Goal: Task Accomplishment & Management: Use online tool/utility

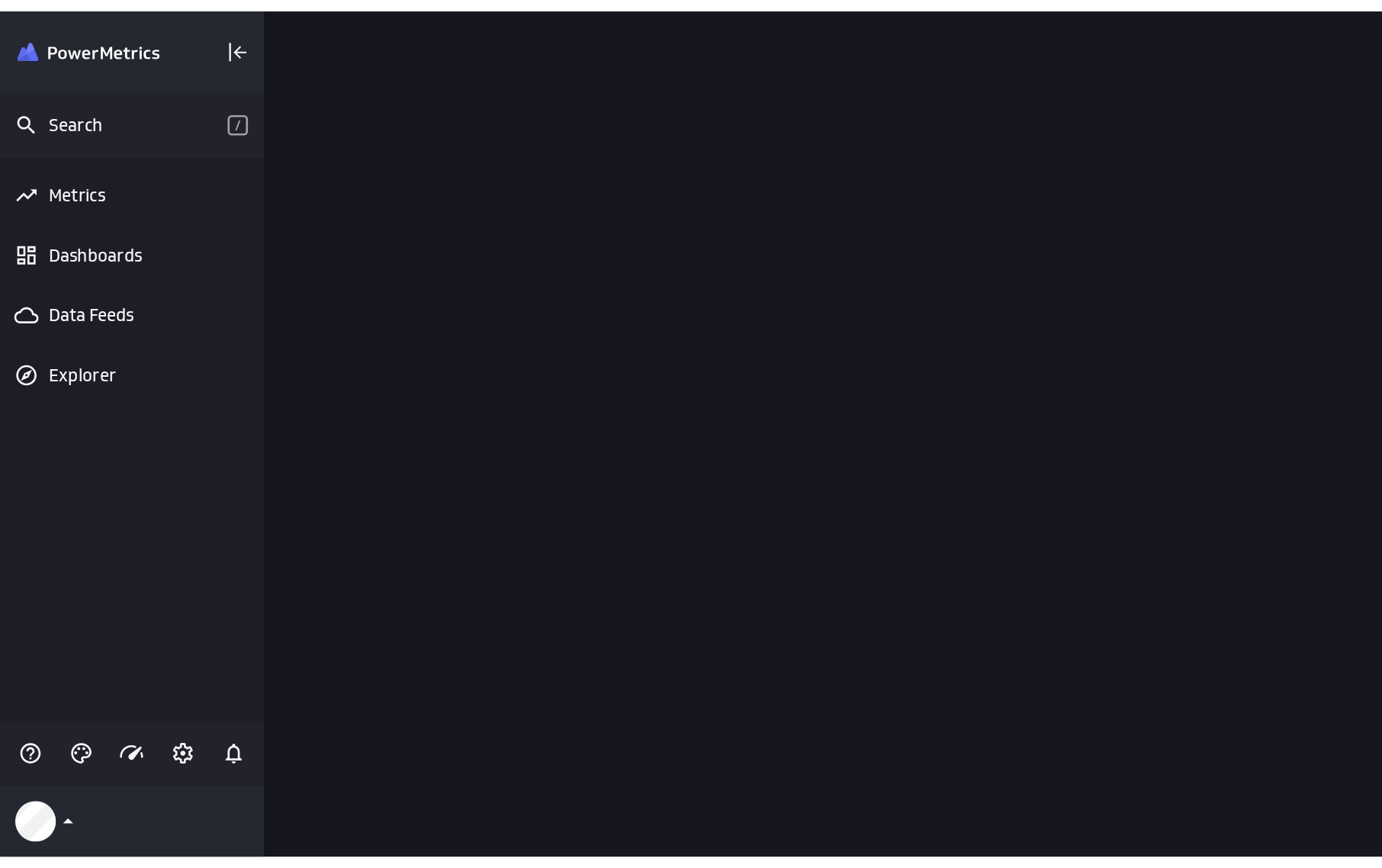
scroll to position [658, 863]
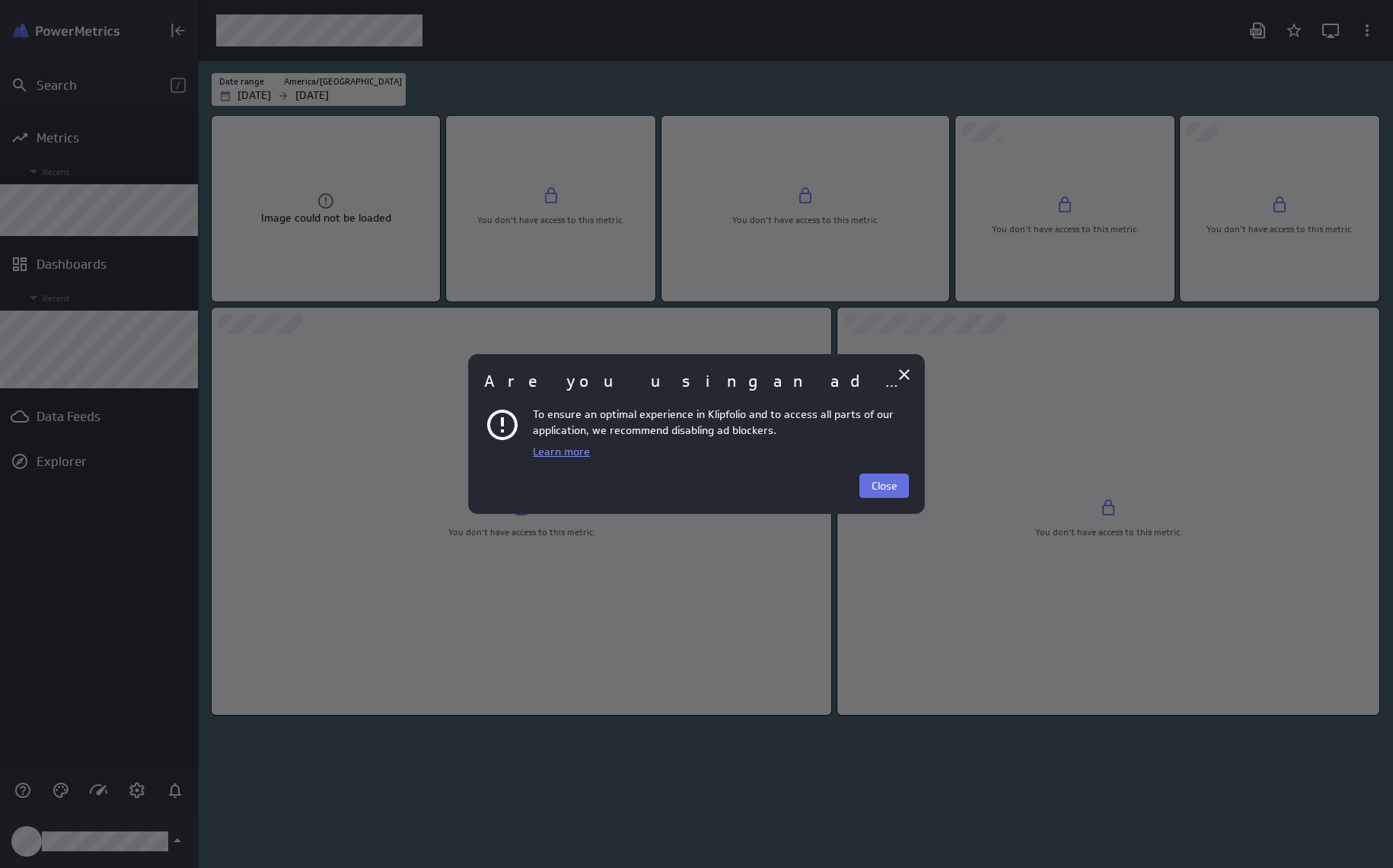
click at [902, 482] on button "Close" at bounding box center [884, 485] width 50 height 24
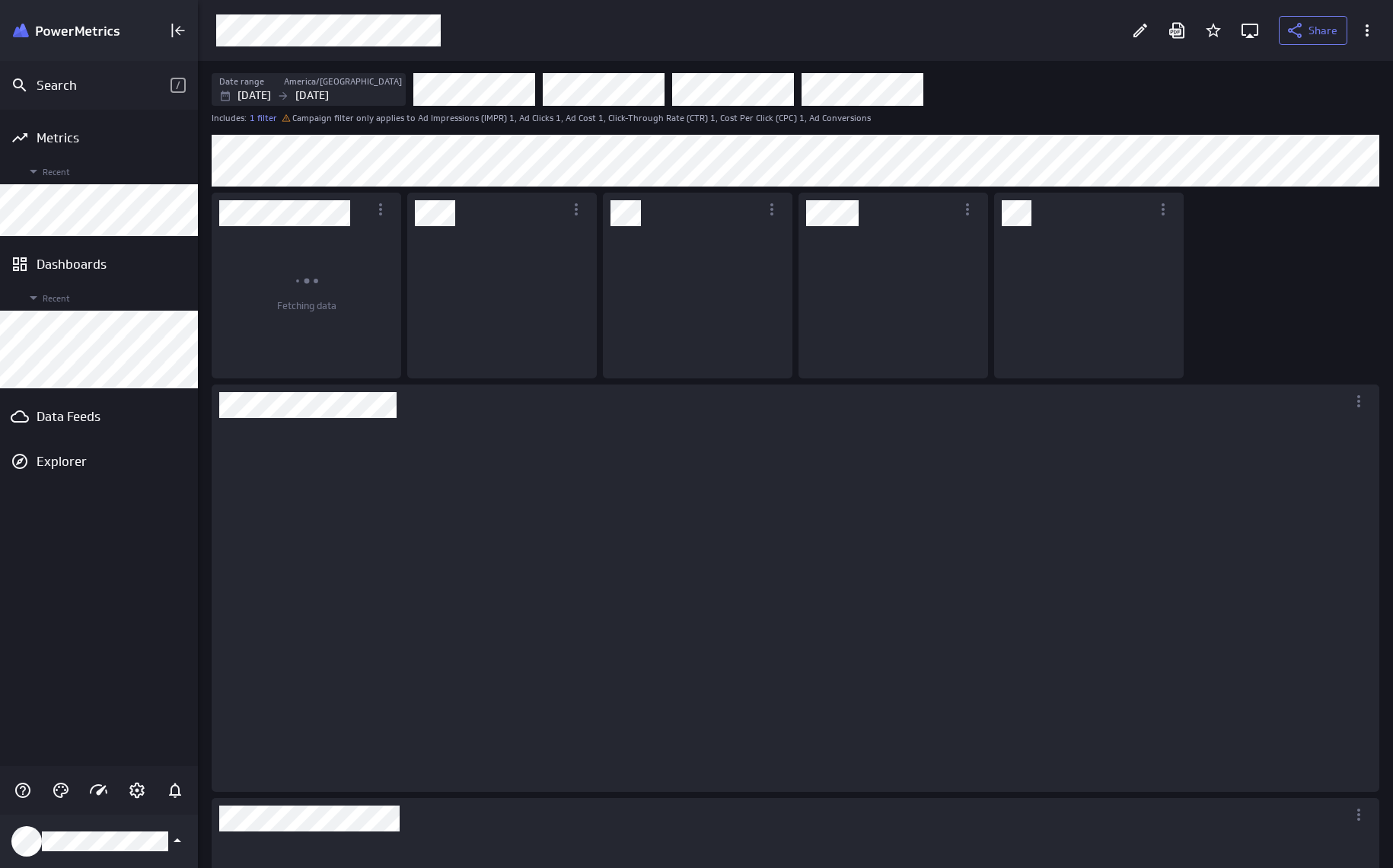
scroll to position [157, 194]
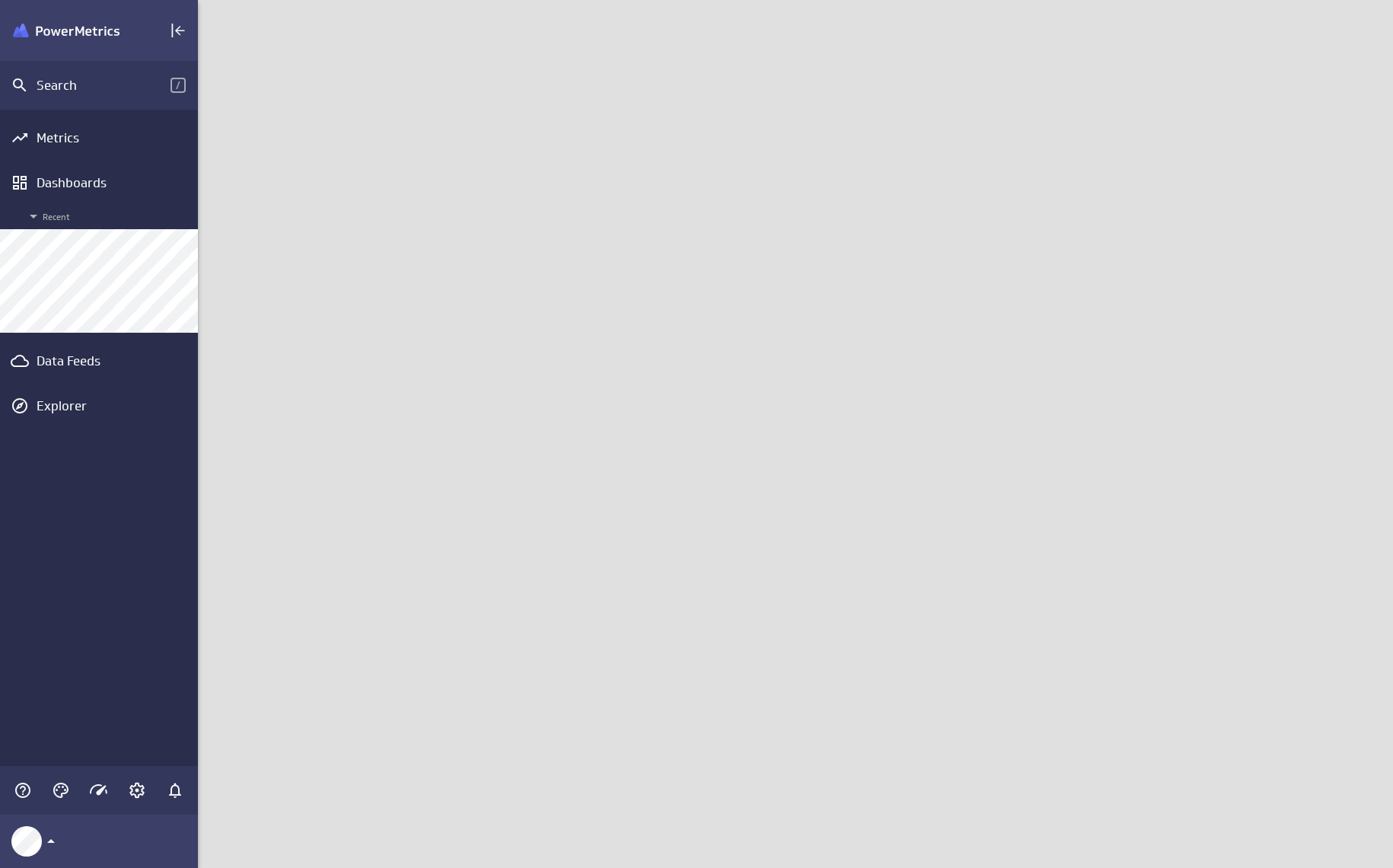
scroll to position [891, 1218]
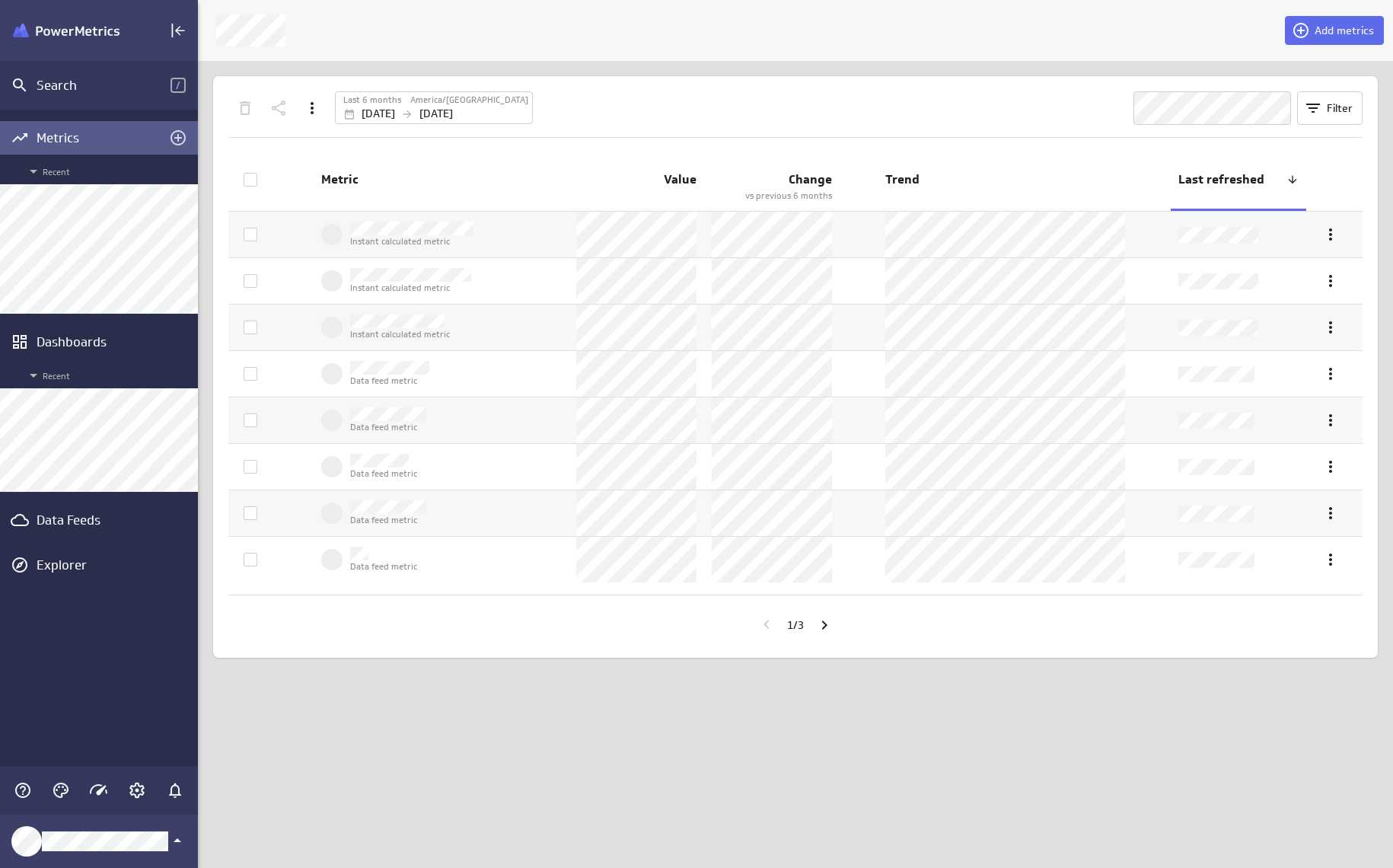
scroll to position [891, 1218]
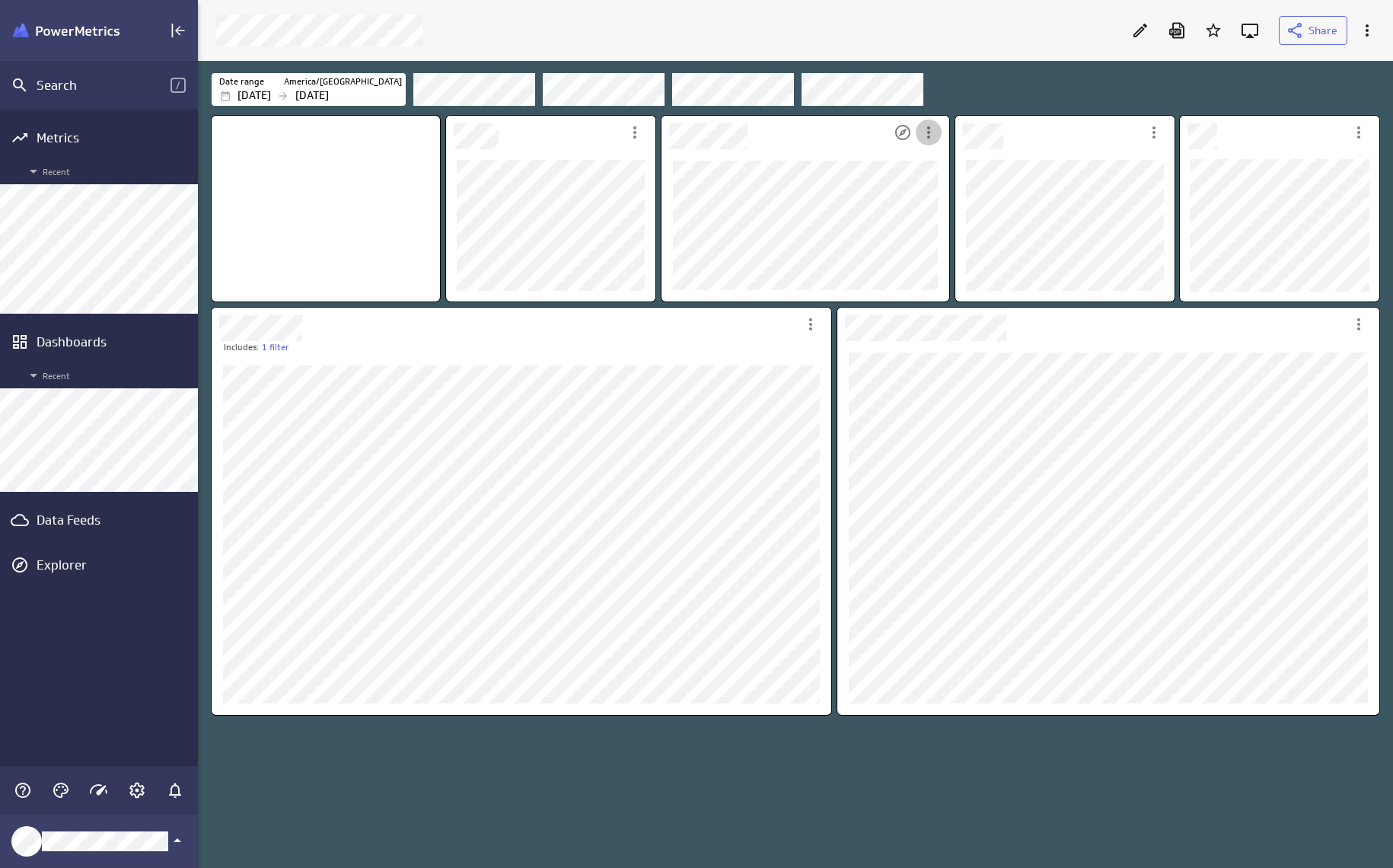
click at [932, 128] on icon "More actions" at bounding box center [929, 133] width 19 height 19
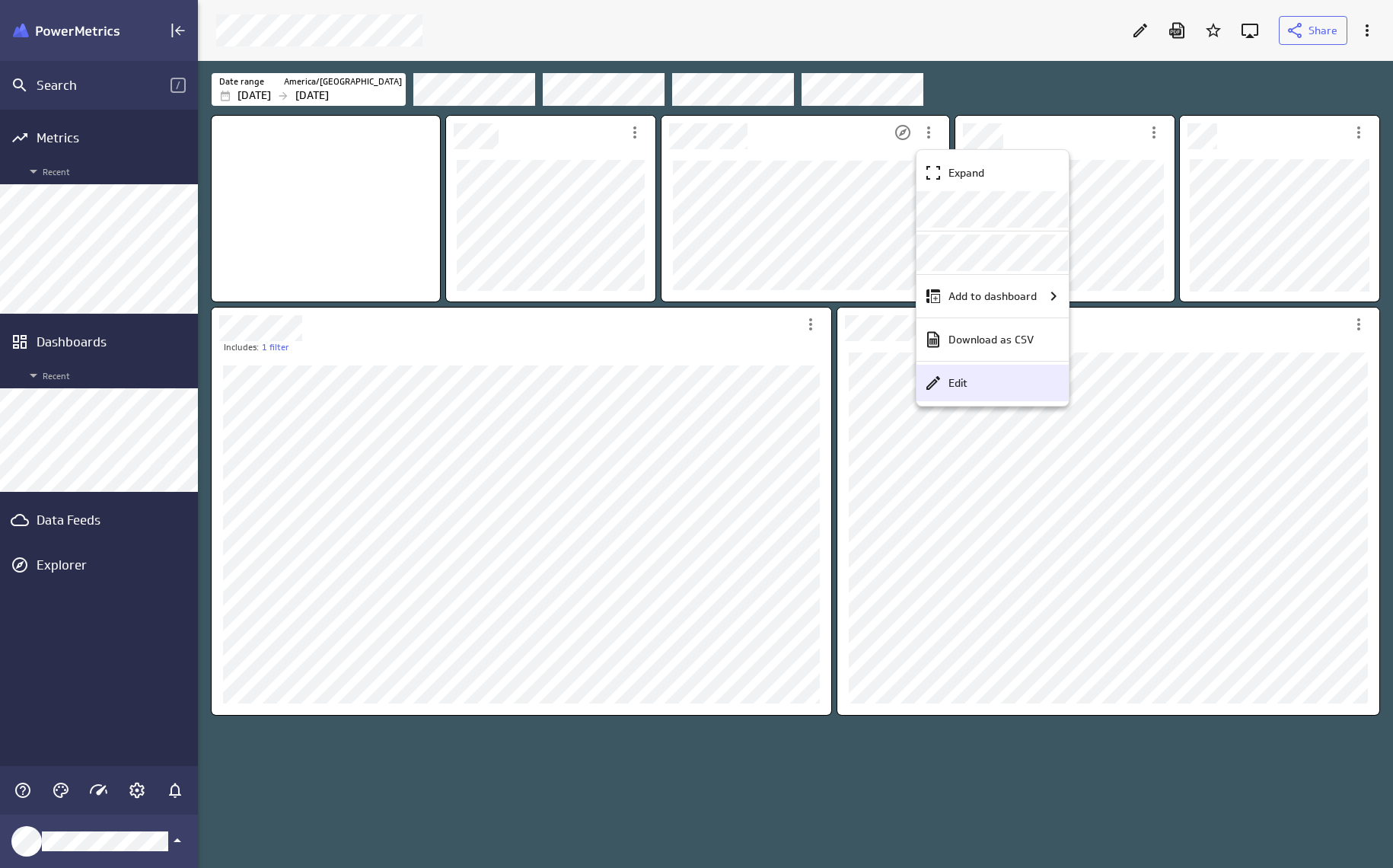
click at [1006, 380] on div "Edit" at bounding box center [999, 383] width 114 height 16
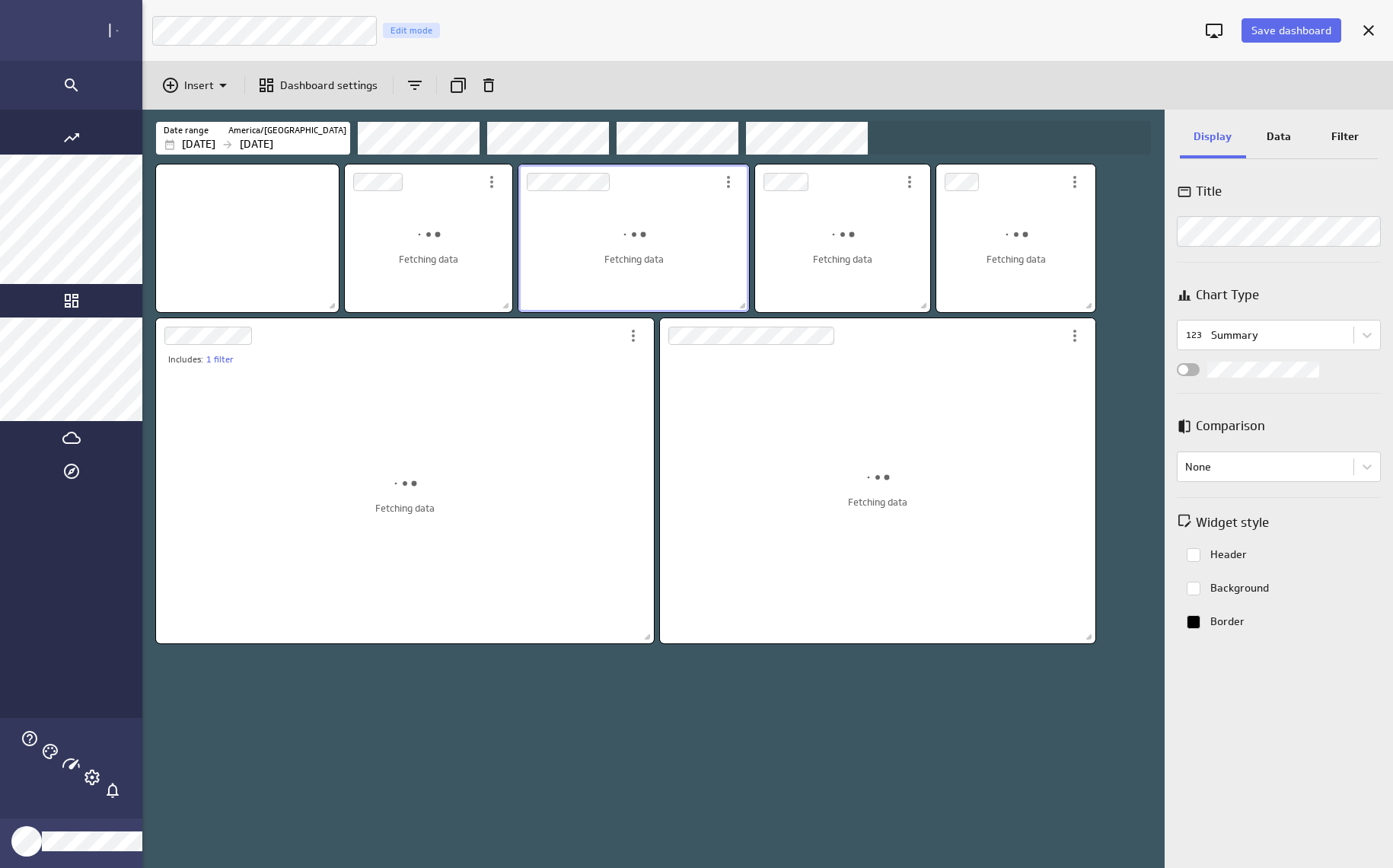
scroll to position [8, 8]
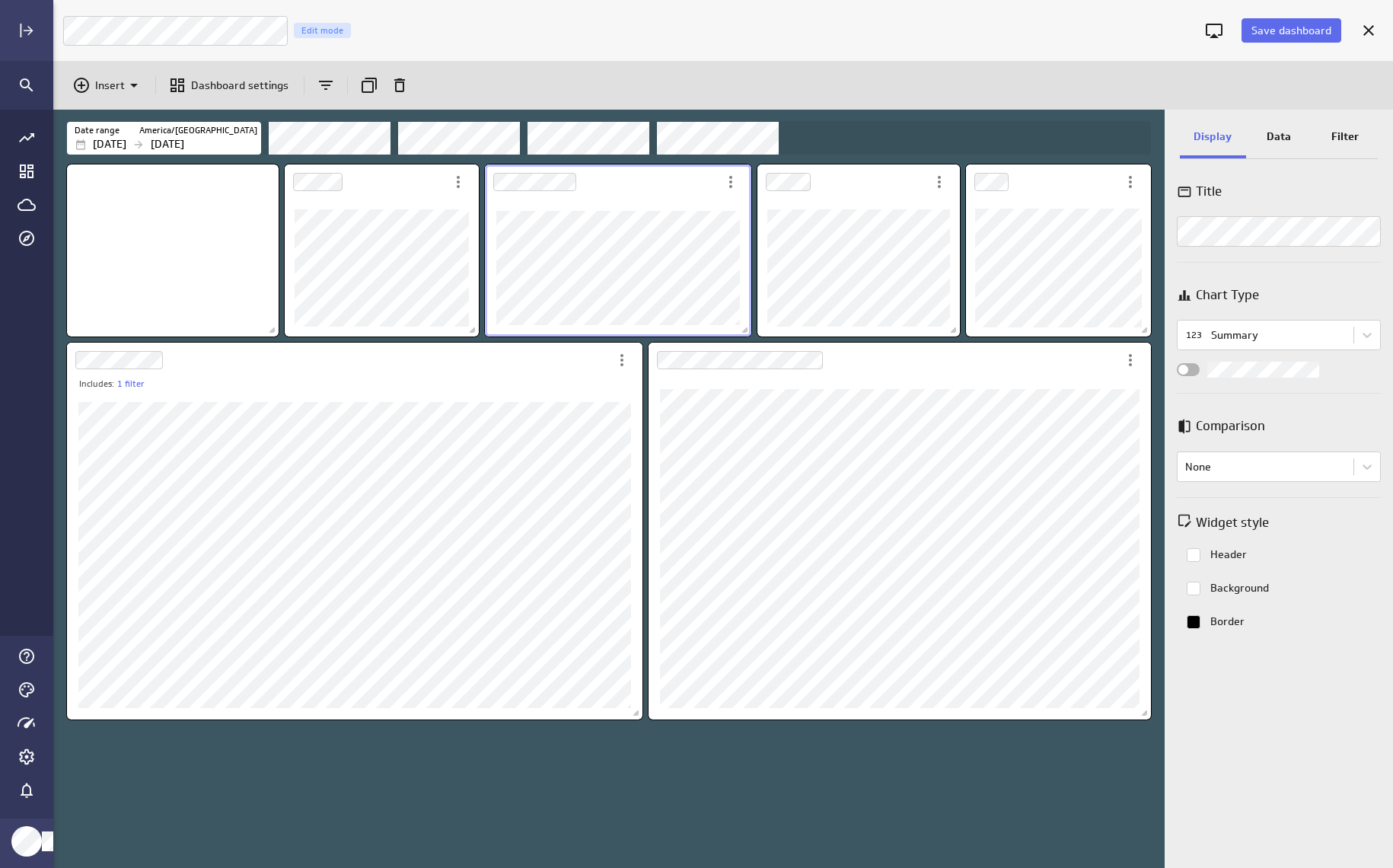
click at [610, 200] on div "Dashboard Widget" at bounding box center [617, 268] width 266 height 137
click at [1275, 132] on p "Data" at bounding box center [1278, 137] width 24 height 16
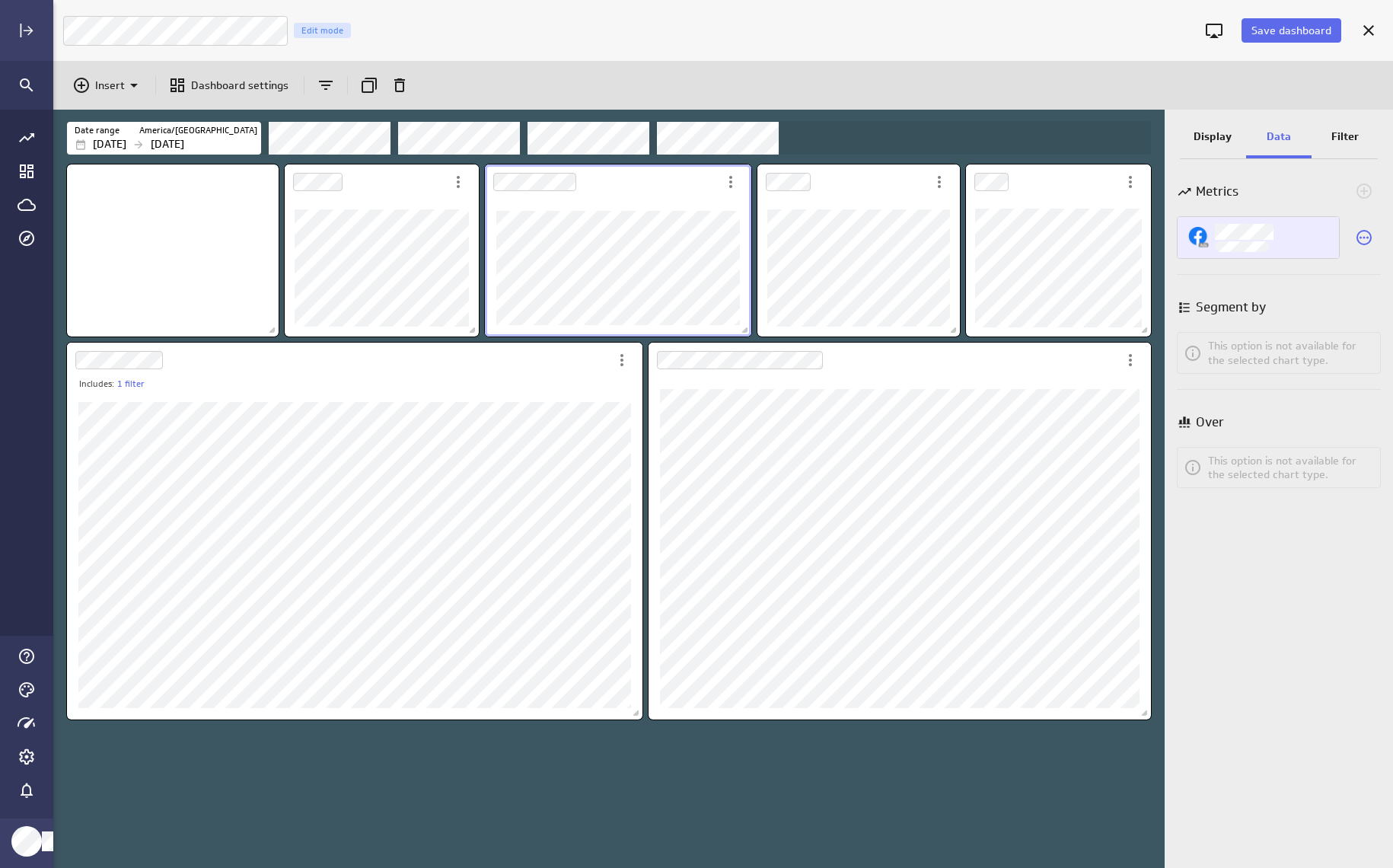
click at [1289, 240] on div "Impressions" at bounding box center [1273, 231] width 116 height 18
click at [1294, 208] on div at bounding box center [696, 434] width 1393 height 868
click at [1288, 39] on button "Save dashboard" at bounding box center [1291, 30] width 99 height 24
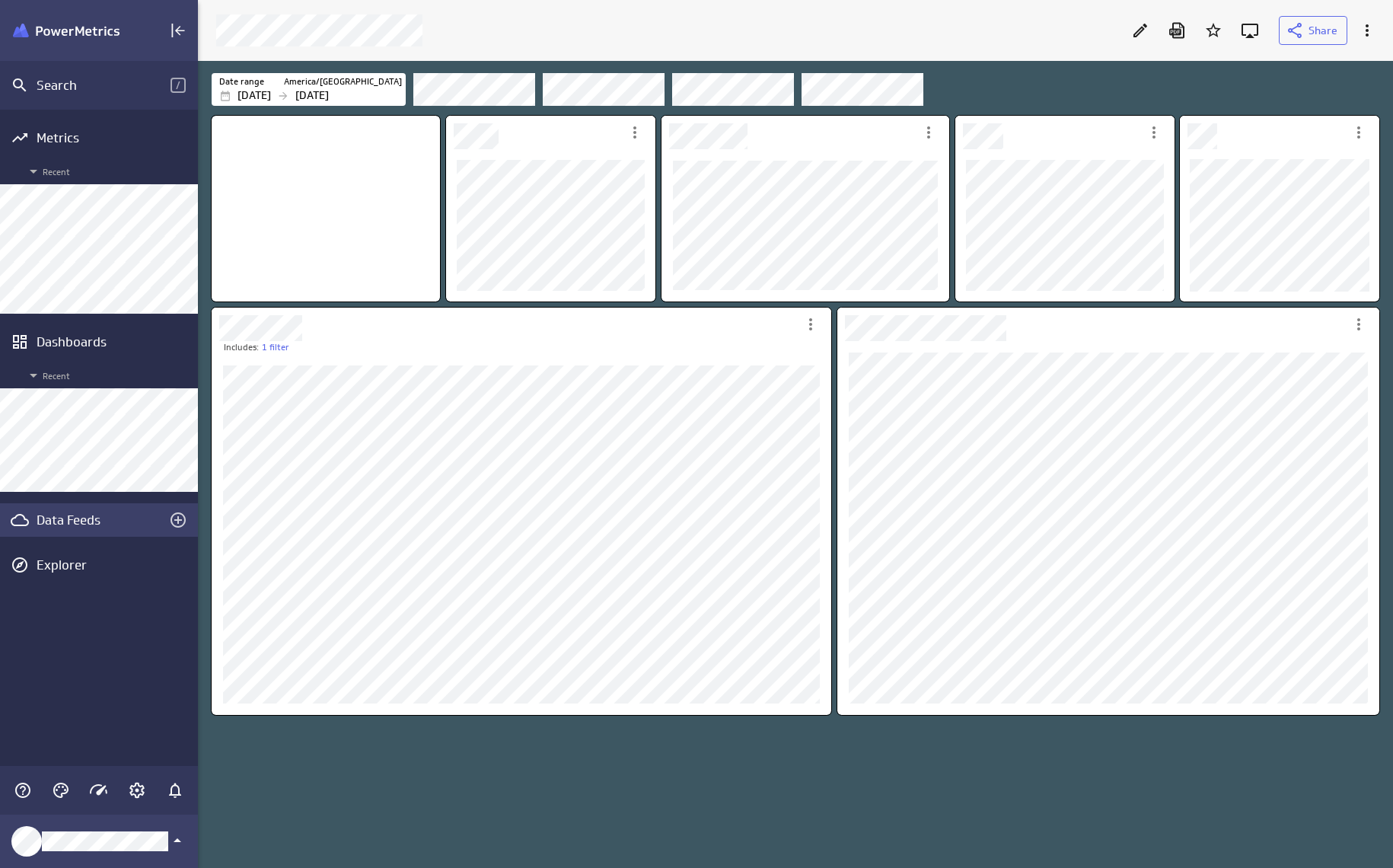
click at [123, 523] on div "Data Feeds" at bounding box center [99, 520] width 125 height 17
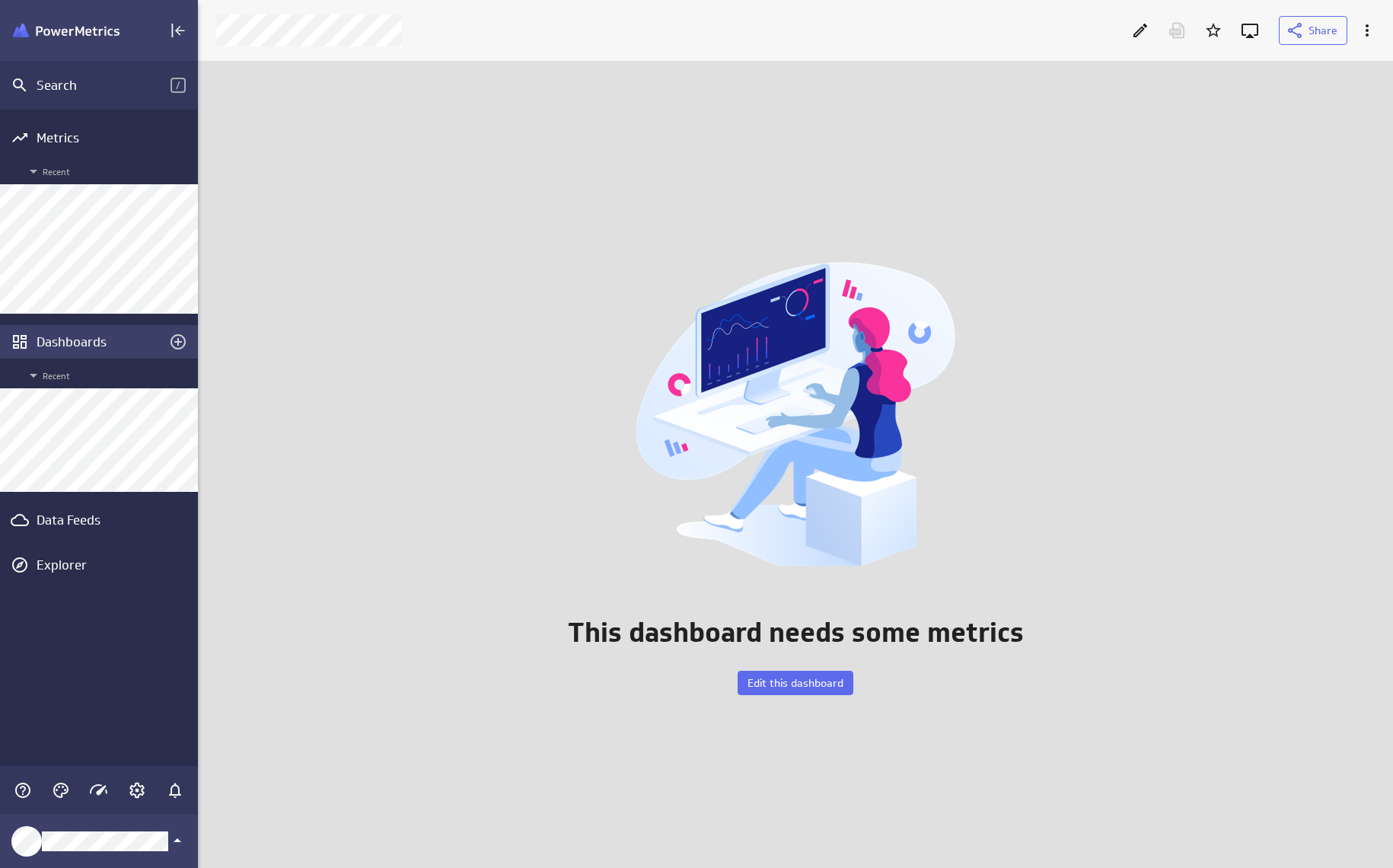
click at [71, 349] on div "Dashboards" at bounding box center [99, 342] width 125 height 17
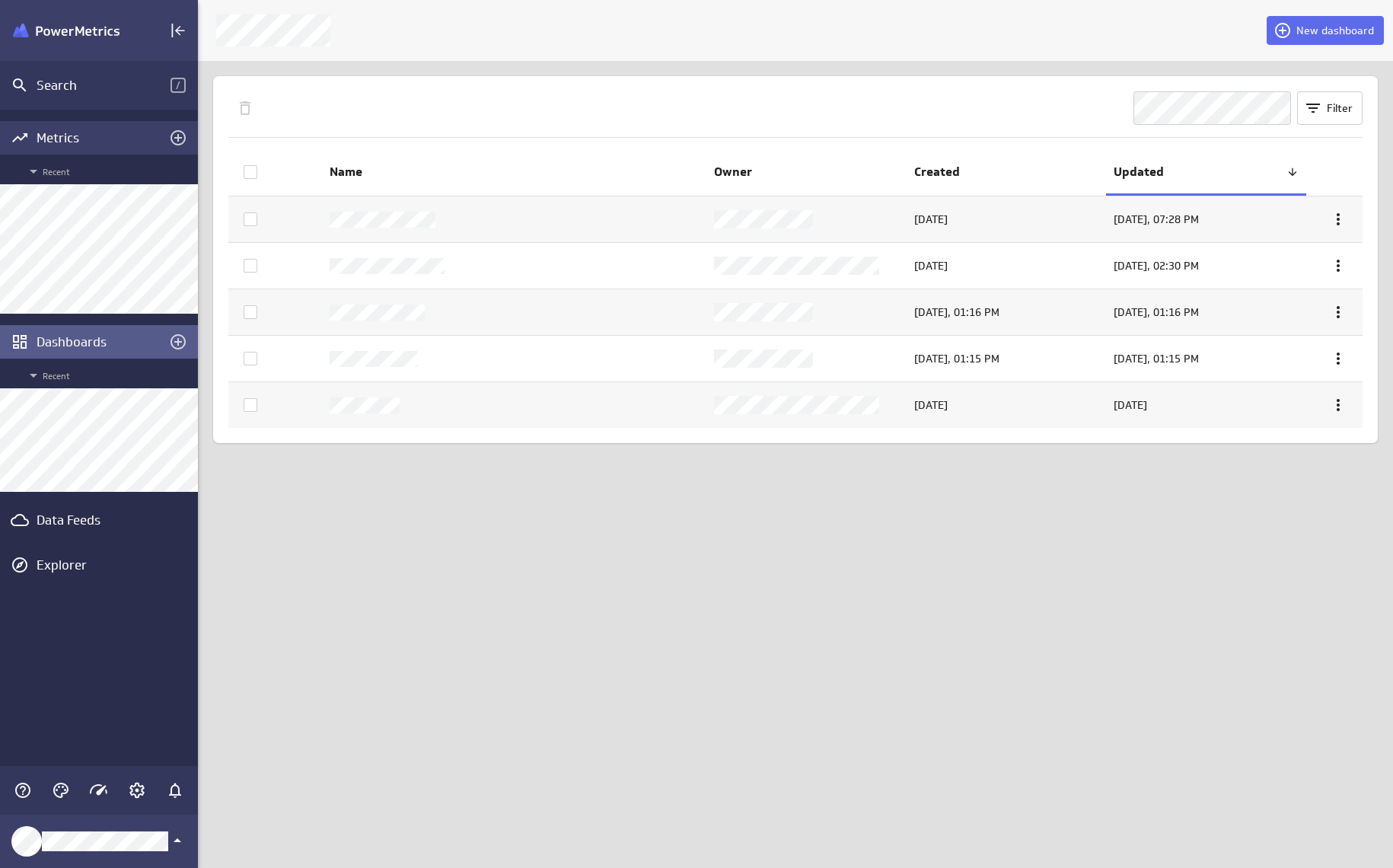
click at [88, 134] on div "Metrics" at bounding box center [99, 138] width 125 height 17
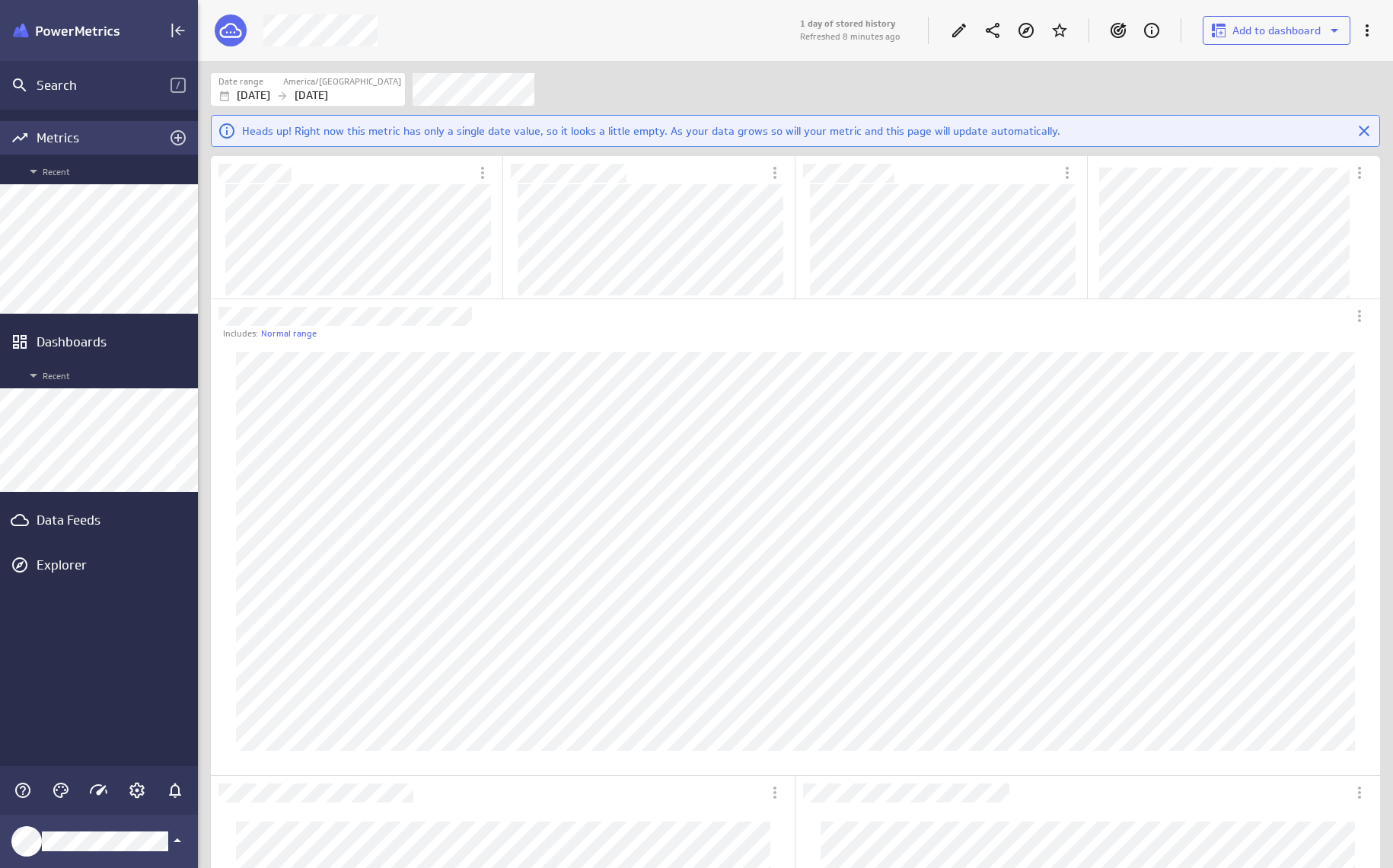
click at [99, 145] on div "Metrics" at bounding box center [99, 138] width 125 height 17
click at [91, 135] on div "Metrics" at bounding box center [99, 138] width 125 height 17
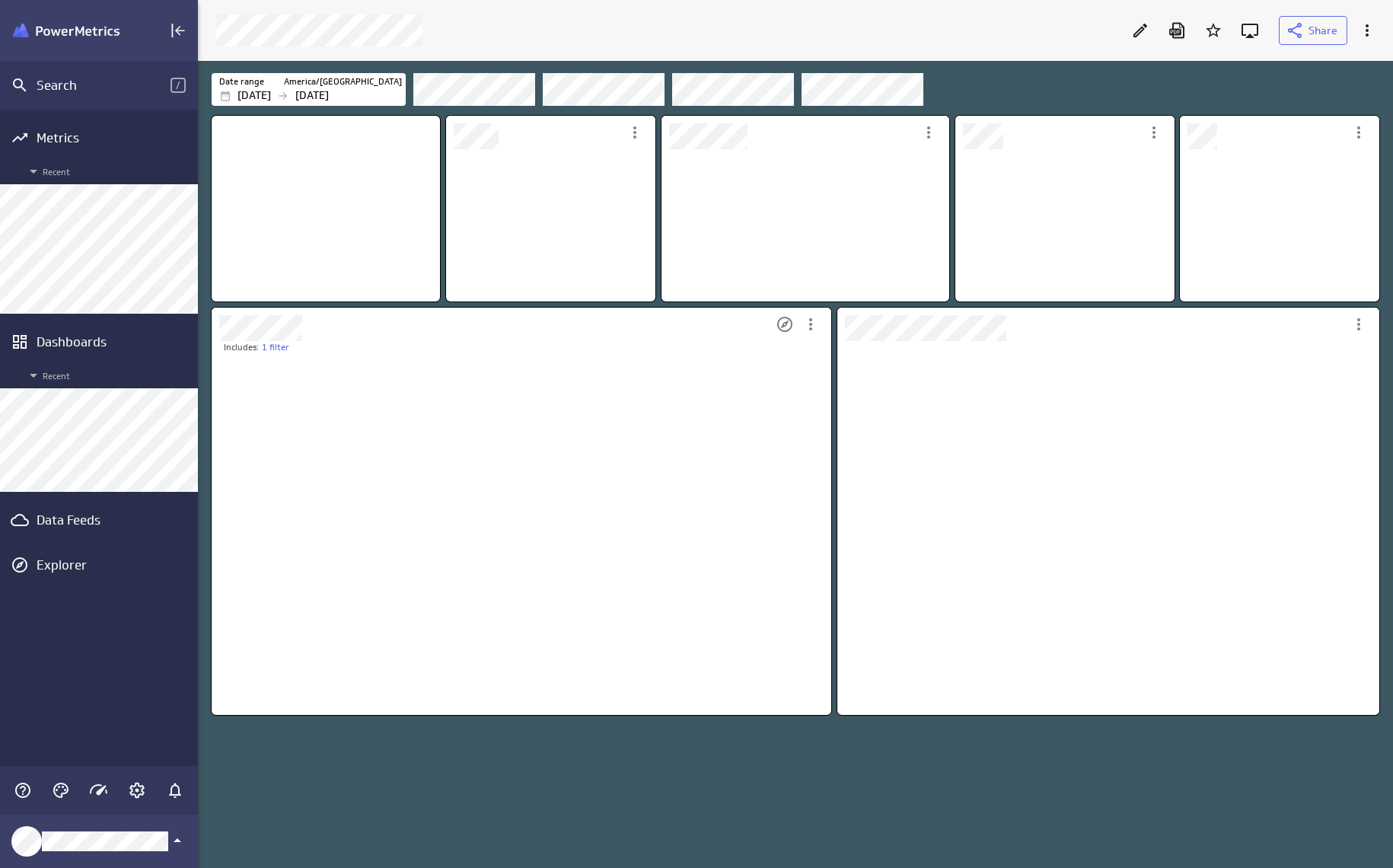
scroll to position [156, 203]
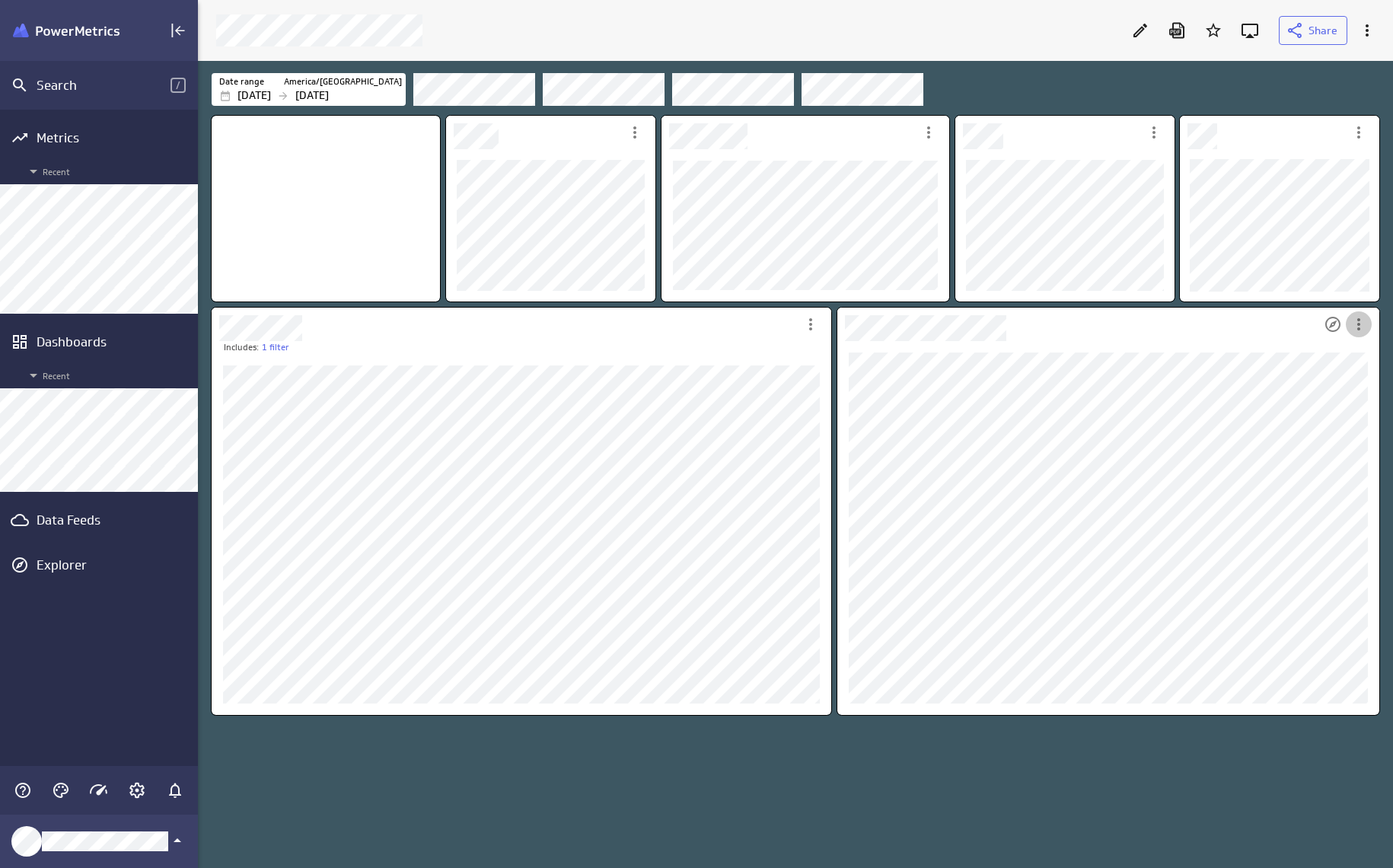
click at [1371, 322] on div "More actions" at bounding box center [1358, 324] width 26 height 26
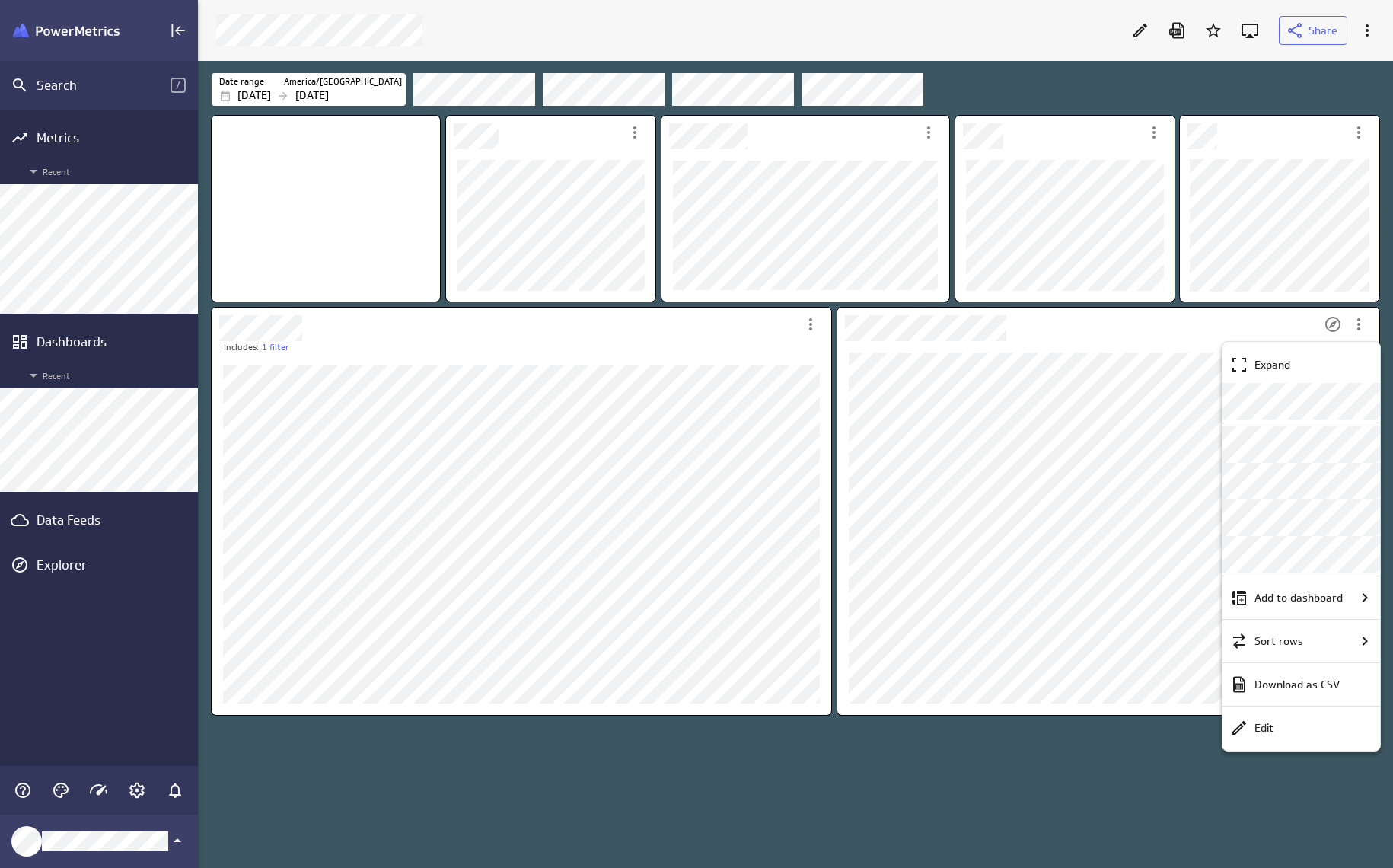
click at [1138, 315] on div at bounding box center [696, 434] width 1393 height 868
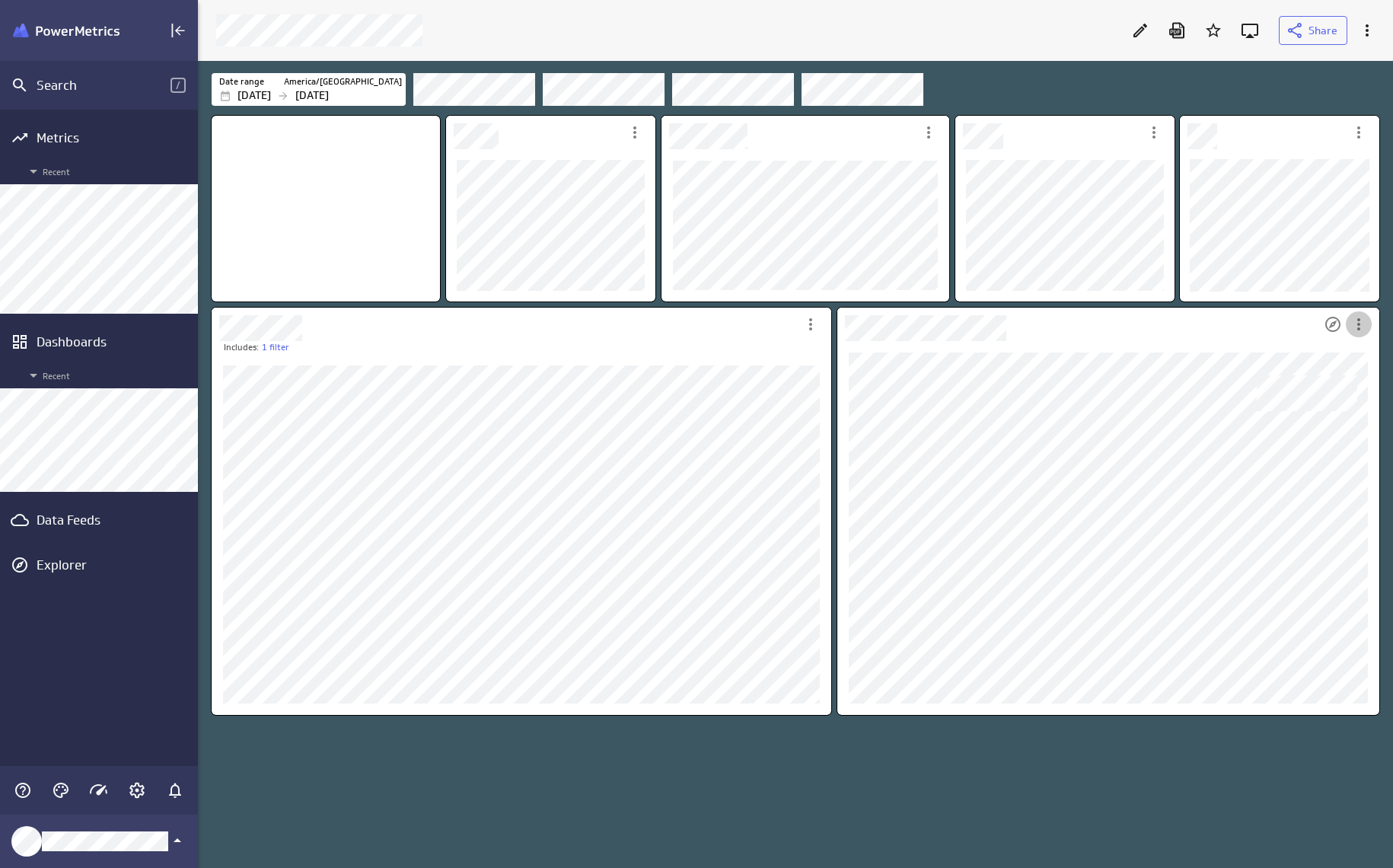
click at [1352, 325] on icon "More actions" at bounding box center [1359, 325] width 19 height 19
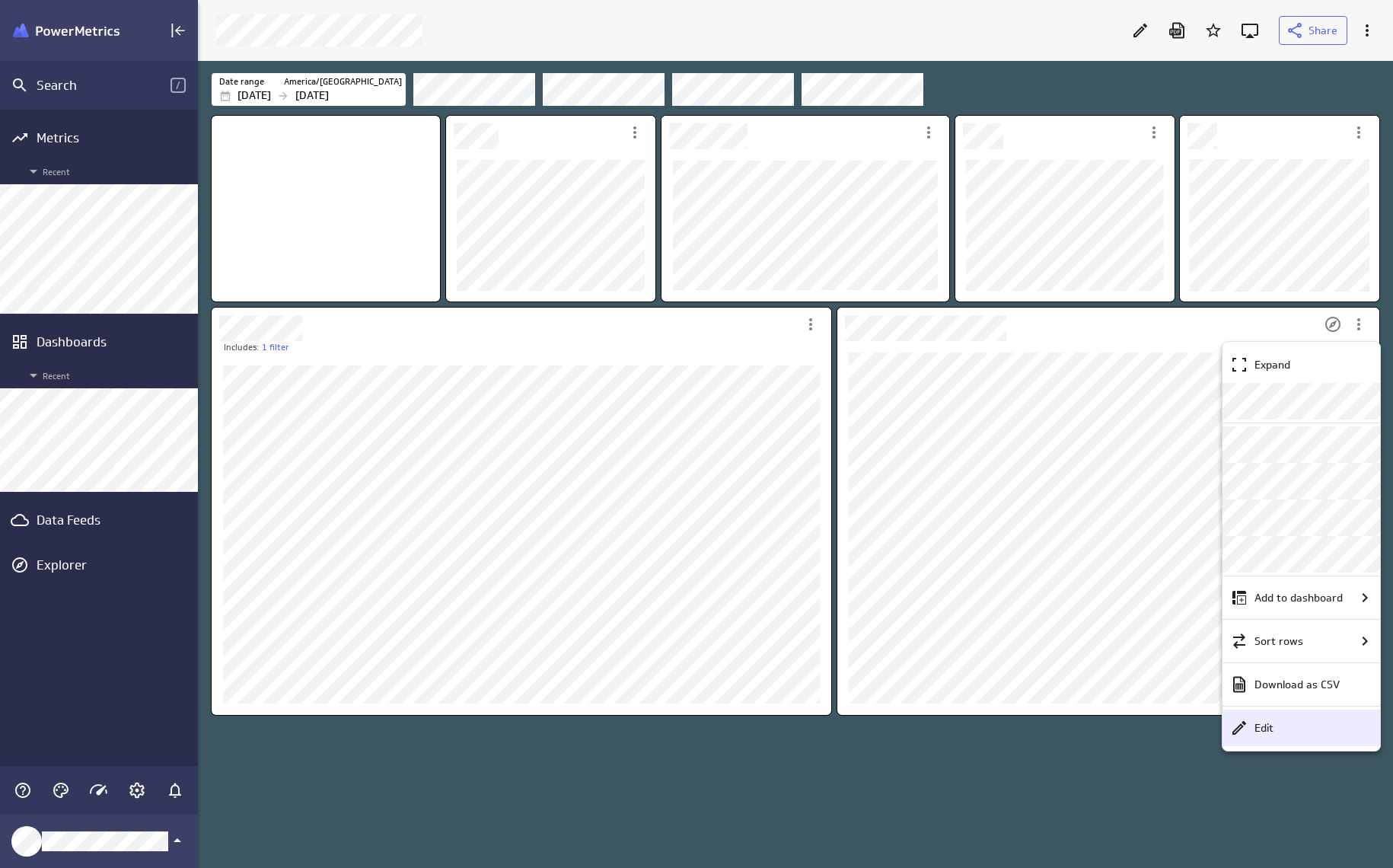
click at [1310, 739] on div "Edit" at bounding box center [1301, 727] width 158 height 36
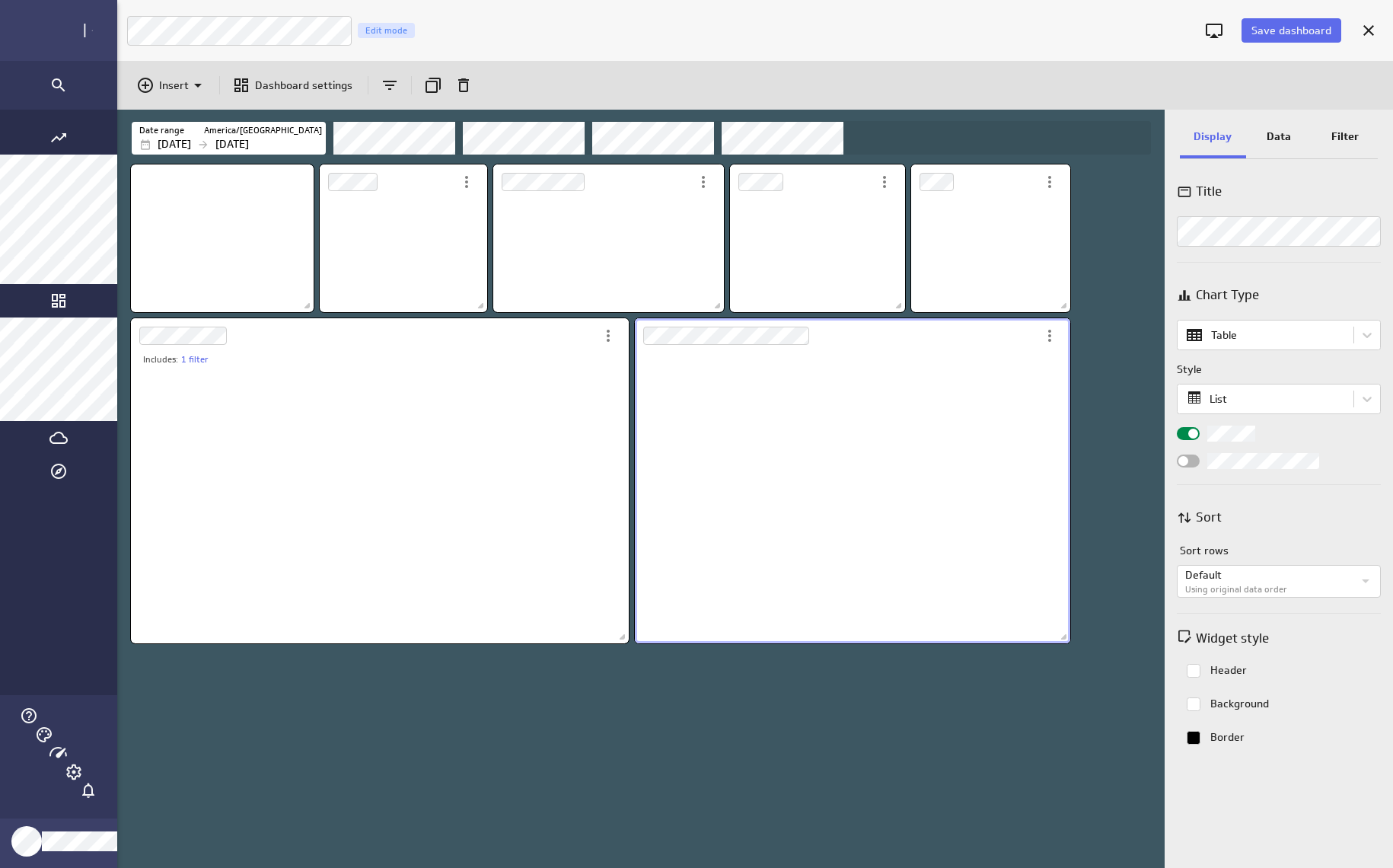
scroll to position [113, 231]
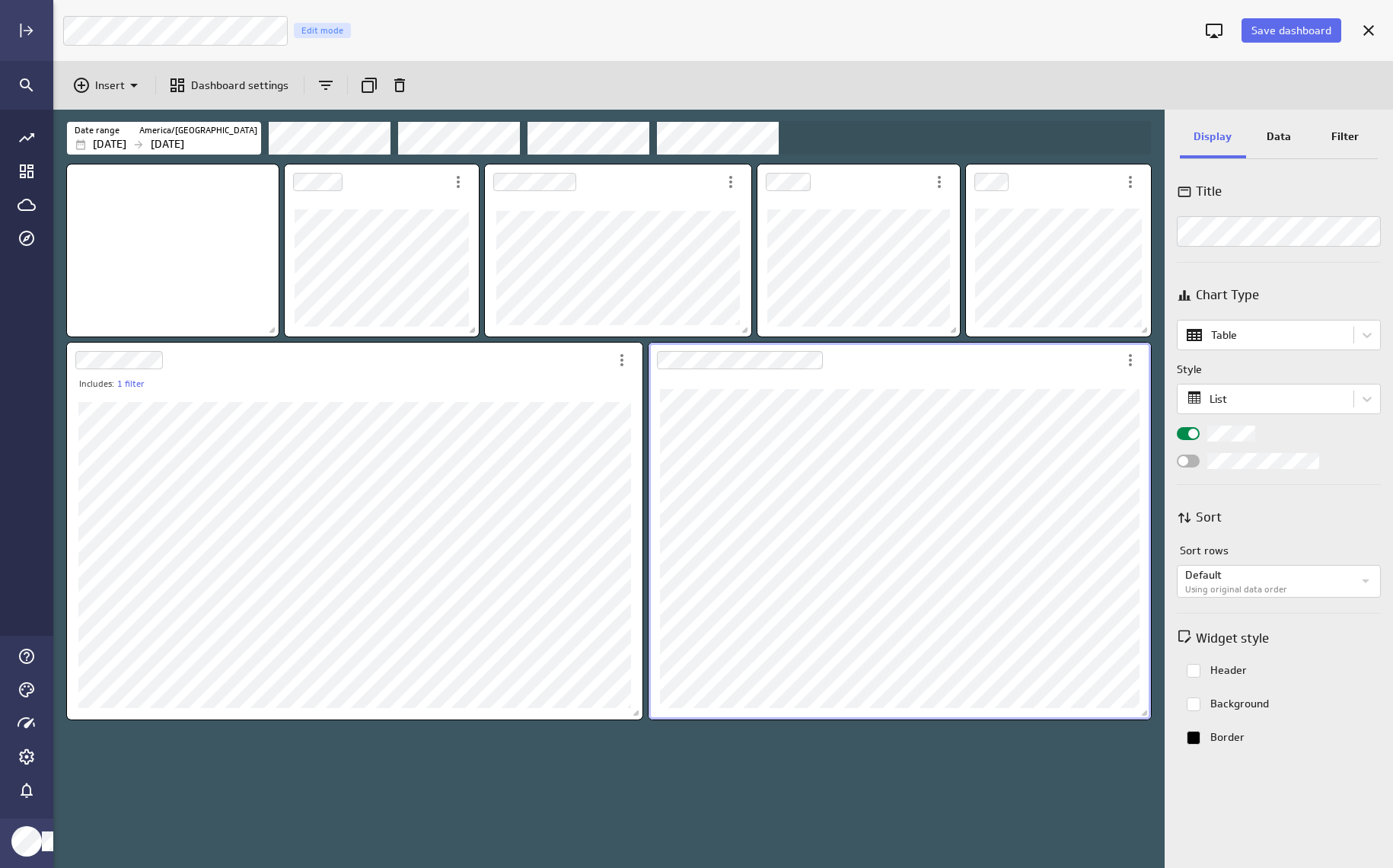
click at [1280, 122] on div "Data" at bounding box center [1279, 137] width 66 height 41
